Goal: Task Accomplishment & Management: Use online tool/utility

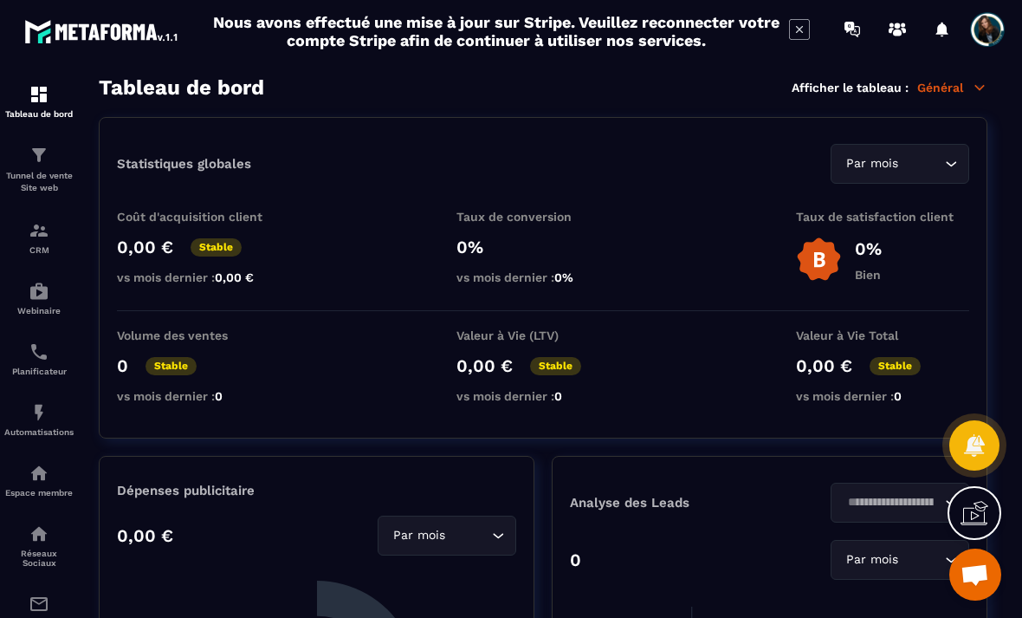
scroll to position [55, 0]
click at [969, 580] on span "Ouvrir le chat" at bounding box center [975, 576] width 29 height 24
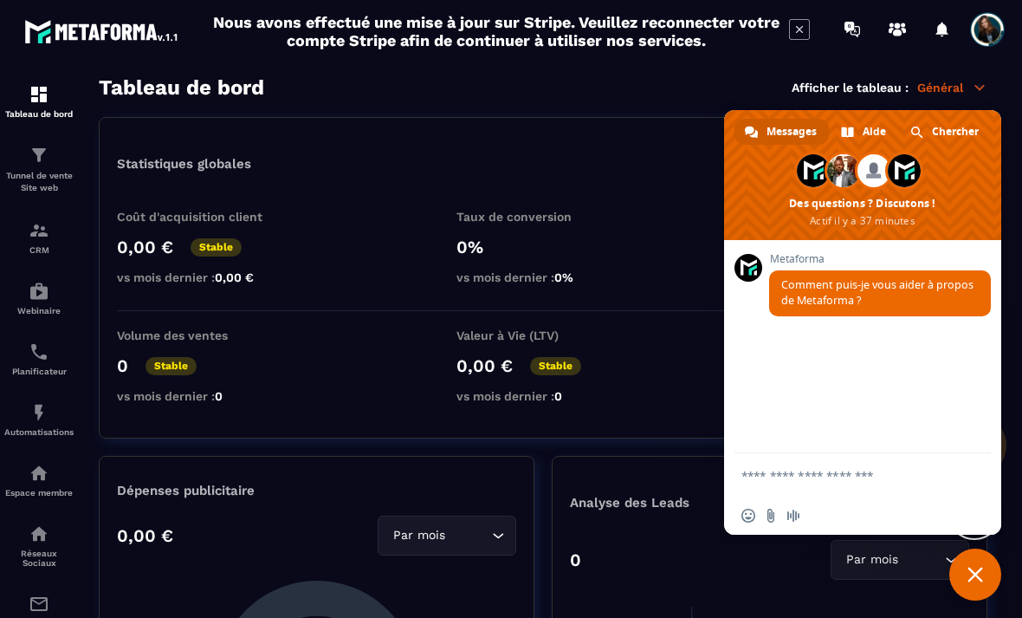
scroll to position [0, 0]
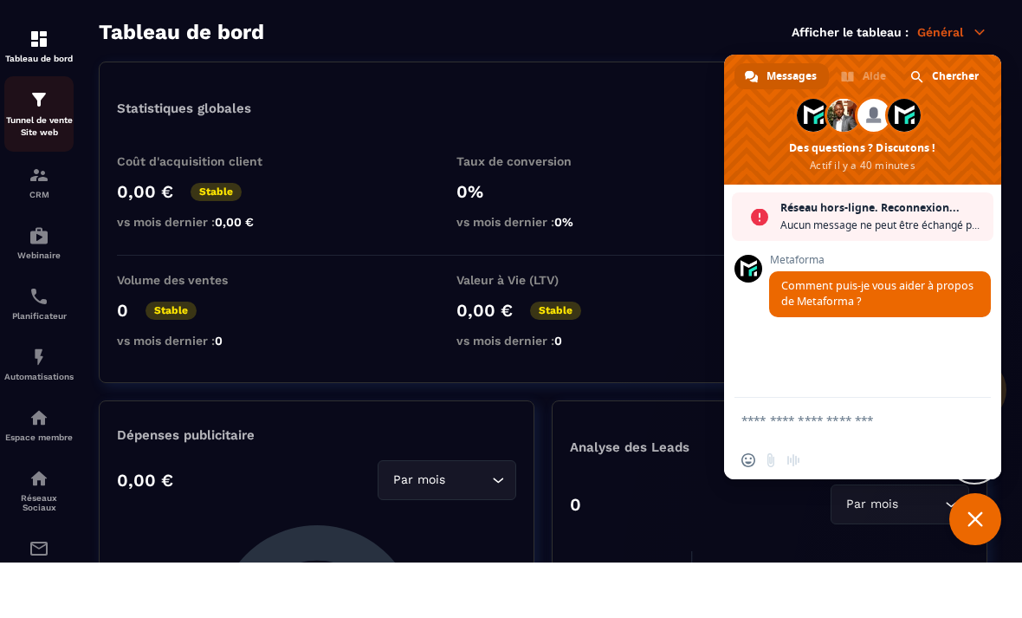
click at [31, 145] on img at bounding box center [39, 155] width 21 height 21
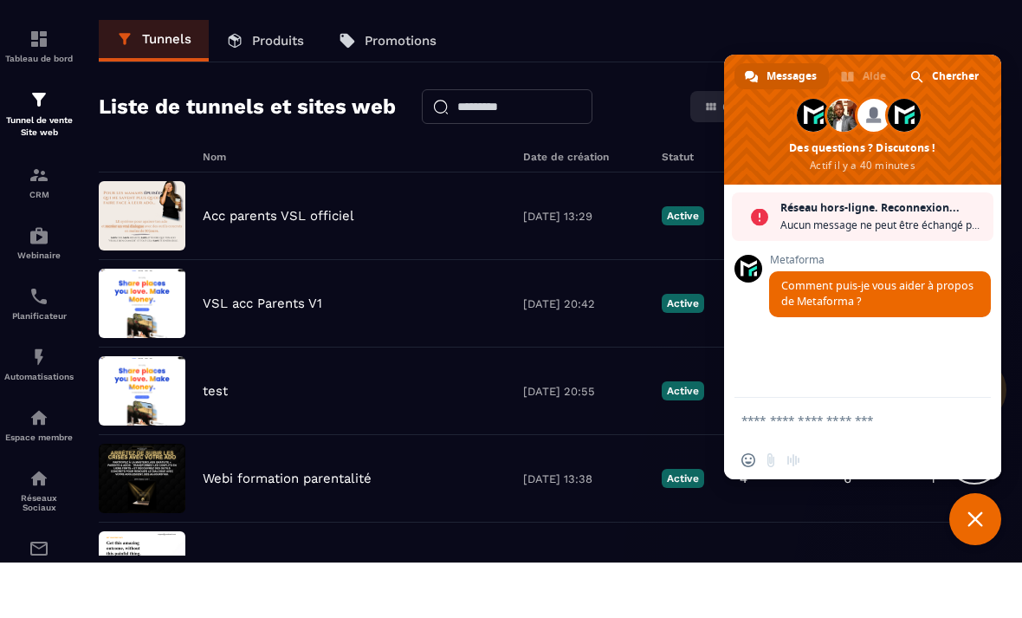
scroll to position [55, 0]
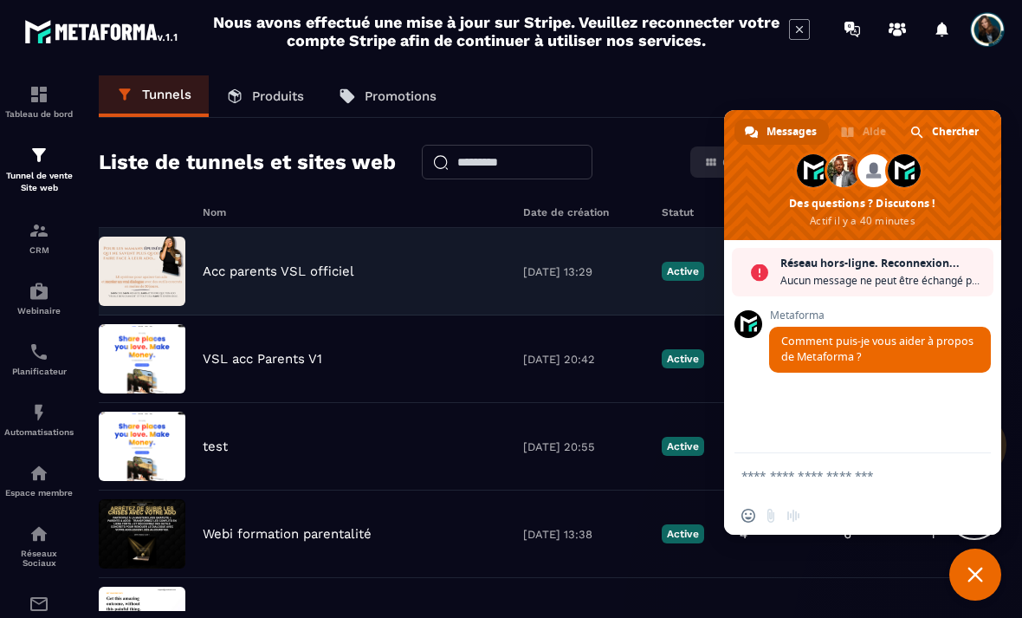
click at [310, 263] on p "Acc parents VSL officiel" at bounding box center [279, 271] width 152 height 16
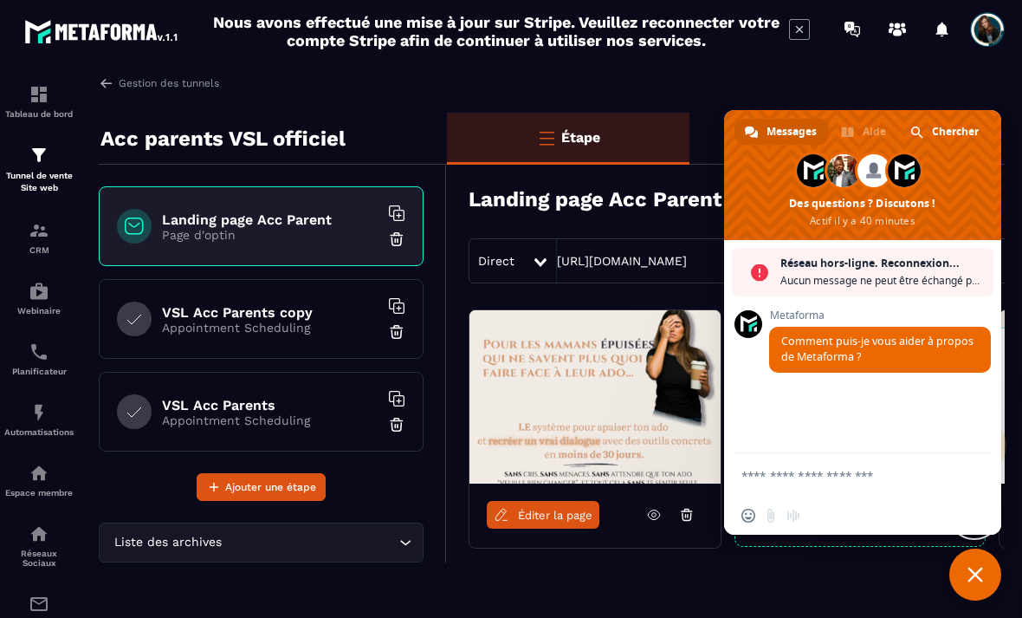
click at [971, 561] on span "Fermer le chat" at bounding box center [976, 574] width 52 height 52
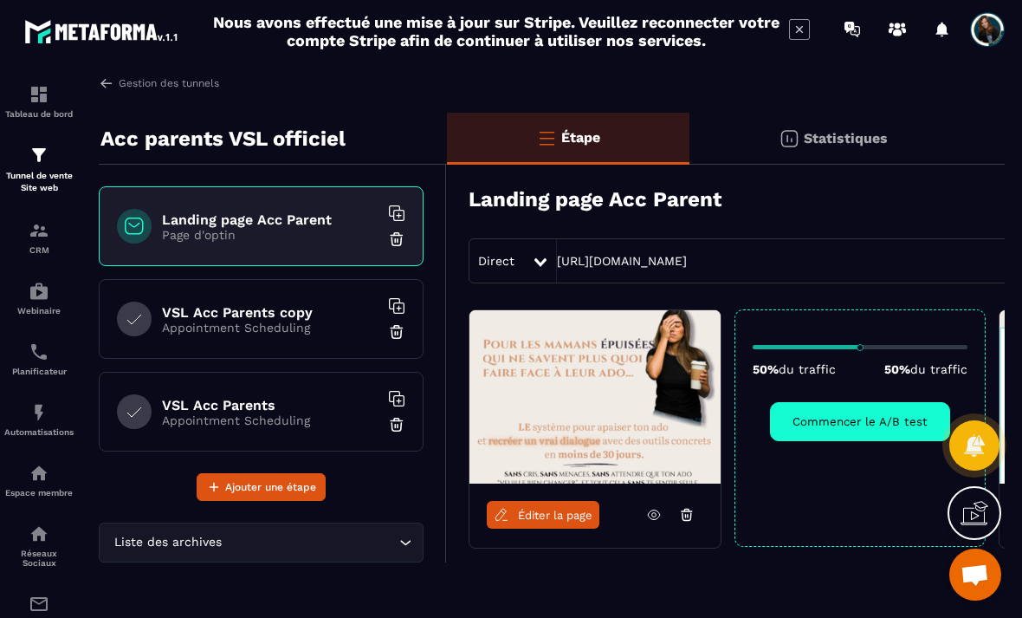
click at [541, 509] on span "Éditer la page" at bounding box center [555, 515] width 75 height 13
